Goal: Task Accomplishment & Management: Manage account settings

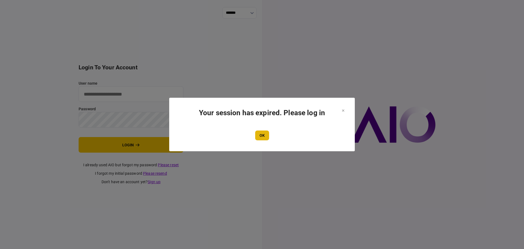
click at [263, 135] on button "OK" at bounding box center [262, 135] width 14 height 10
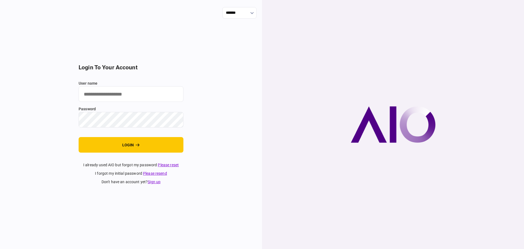
drag, startPoint x: 510, startPoint y: 71, endPoint x: 124, endPoint y: 96, distance: 386.7
click at [124, 96] on input "user name" at bounding box center [131, 94] width 105 height 16
type input "******"
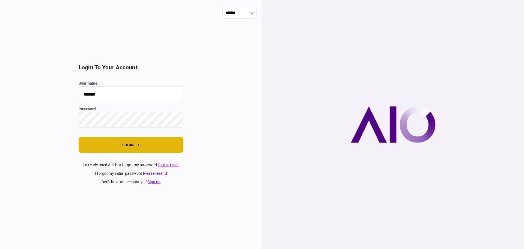
click at [94, 147] on button "login" at bounding box center [131, 145] width 105 height 16
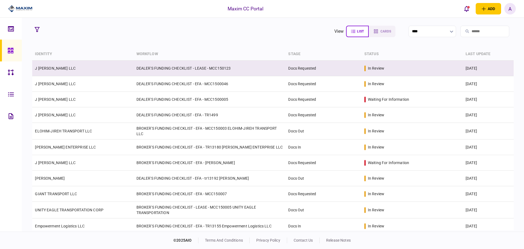
click at [51, 66] on link "J [PERSON_NAME] LLC" at bounding box center [55, 68] width 41 height 4
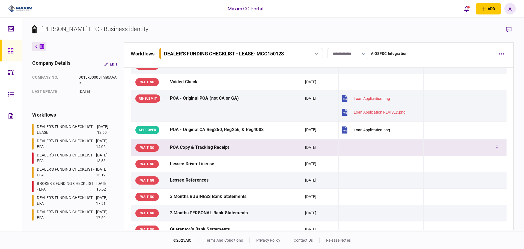
scroll to position [28, 0]
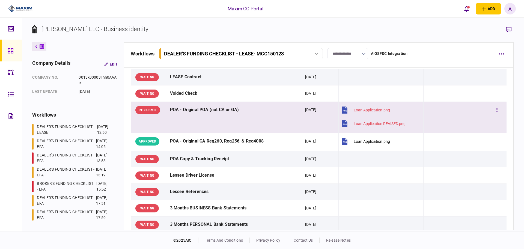
click at [411, 110] on section "Loan Application.png" at bounding box center [379, 111] width 78 height 14
click at [496, 109] on icon "button" at bounding box center [496, 109] width 1 height 5
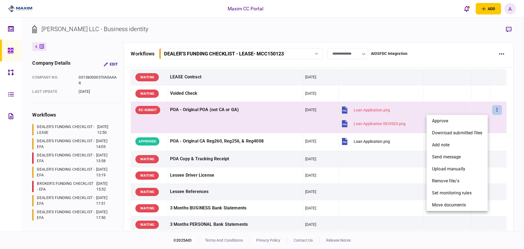
click at [486, 49] on div at bounding box center [262, 124] width 524 height 249
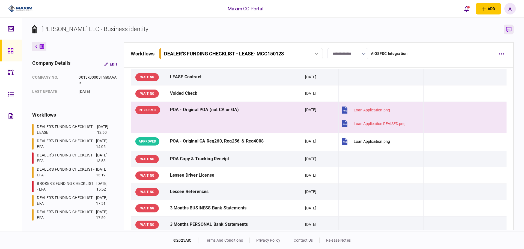
click at [510, 29] on icon "button" at bounding box center [508, 30] width 5 height 6
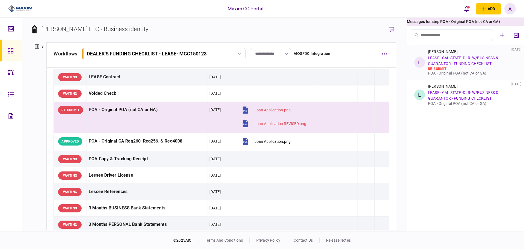
click at [440, 58] on link "LEASE - CAL STATE -DLR- W/BUSINESS & GUARANTOR - FUNDING CHECKLIST" at bounding box center [463, 61] width 70 height 10
click at [507, 9] on div "A" at bounding box center [509, 8] width 11 height 11
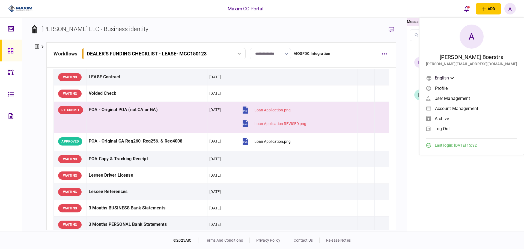
click at [478, 107] on span "Account management" at bounding box center [456, 108] width 43 height 5
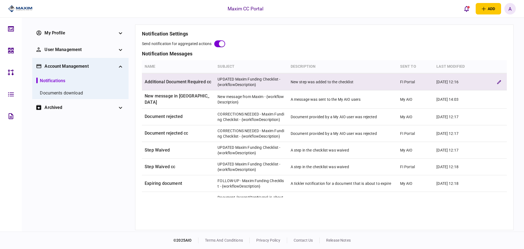
scroll to position [64, 0]
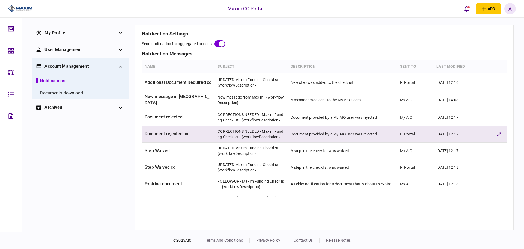
click at [245, 133] on td "CORRECTIONS NEEDED - Maxim Funding Checklist - {workflowDescription}" at bounding box center [251, 134] width 73 height 17
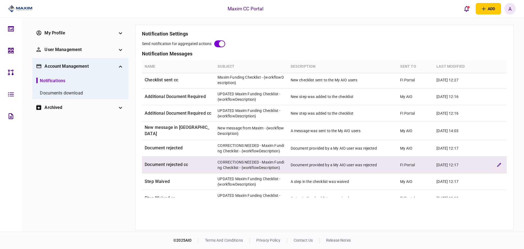
scroll to position [33, 0]
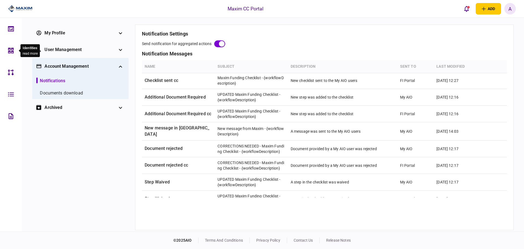
click at [11, 49] on icon at bounding box center [10, 50] width 5 height 5
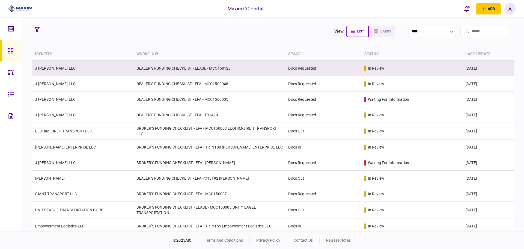
click at [141, 70] on td "DEALER'S FUNDING CHECKLIST - LEASE - MCC150123" at bounding box center [210, 69] width 152 height 16
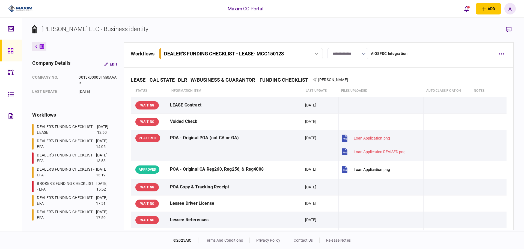
drag, startPoint x: 492, startPoint y: 169, endPoint x: 348, endPoint y: 29, distance: 200.6
click at [348, 29] on section "J Smith LLC - Business identity" at bounding box center [272, 34] width 481 height 18
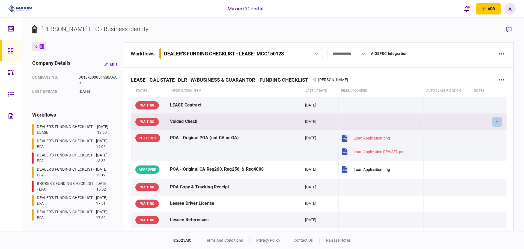
click at [496, 122] on icon "button" at bounding box center [496, 121] width 1 height 5
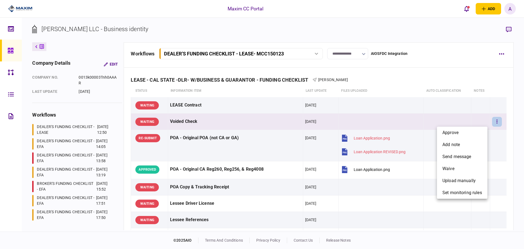
click at [512, 182] on div at bounding box center [262, 124] width 524 height 249
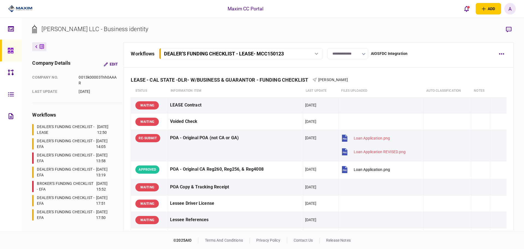
click at [513, 5] on div "A" at bounding box center [509, 8] width 11 height 11
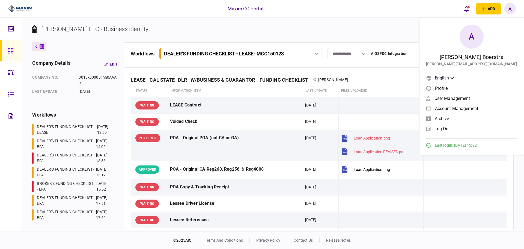
click at [478, 108] on span "Account management" at bounding box center [456, 108] width 43 height 5
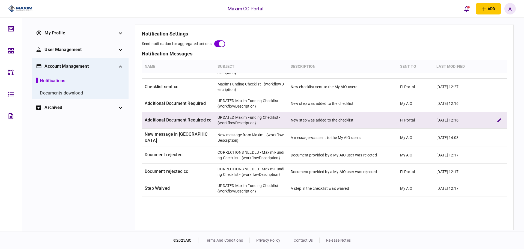
scroll to position [27, 0]
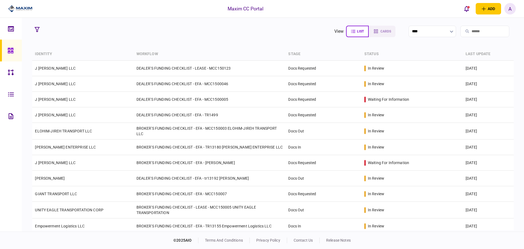
click at [512, 8] on div "A" at bounding box center [509, 8] width 11 height 11
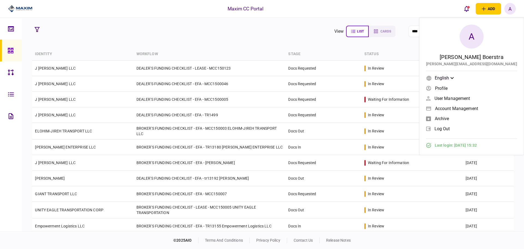
click at [478, 106] on span "Account management" at bounding box center [456, 108] width 43 height 5
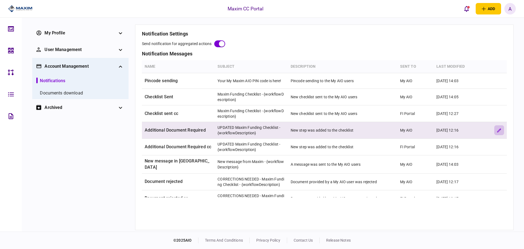
click at [496, 135] on button "edit verification rule" at bounding box center [499, 130] width 10 height 10
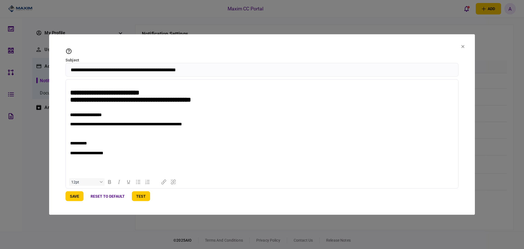
click at [461, 47] on icon at bounding box center [462, 46] width 3 height 3
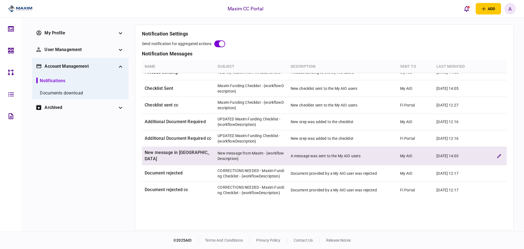
scroll to position [8, 0]
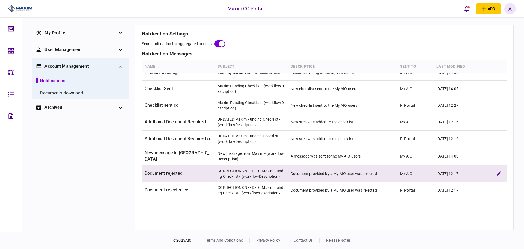
click at [163, 170] on td "Document rejected" at bounding box center [178, 173] width 73 height 17
click at [497, 173] on icon "edit verification rule" at bounding box center [499, 173] width 4 height 4
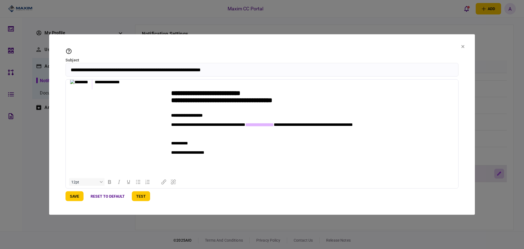
scroll to position [0, 0]
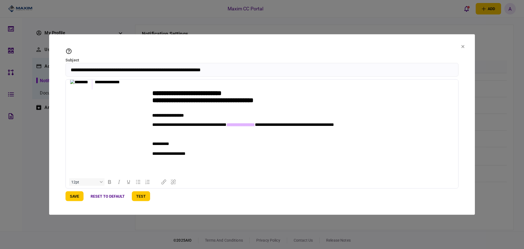
click at [461, 46] on icon at bounding box center [462, 46] width 3 height 3
